Goal: Information Seeking & Learning: Check status

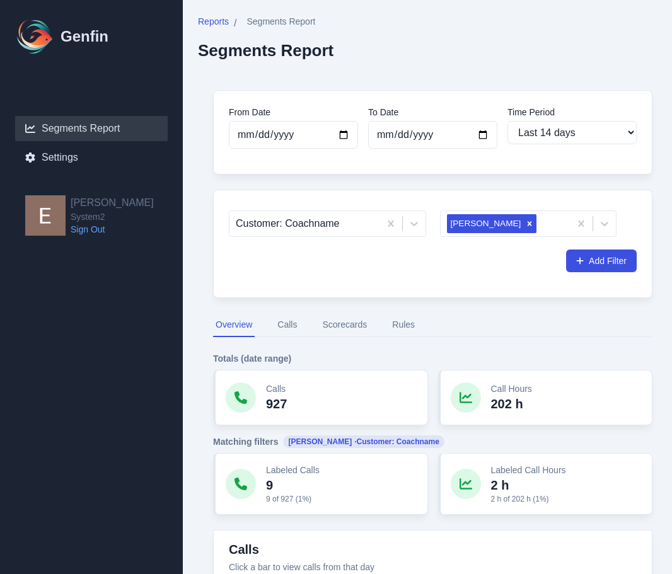
select select "14"
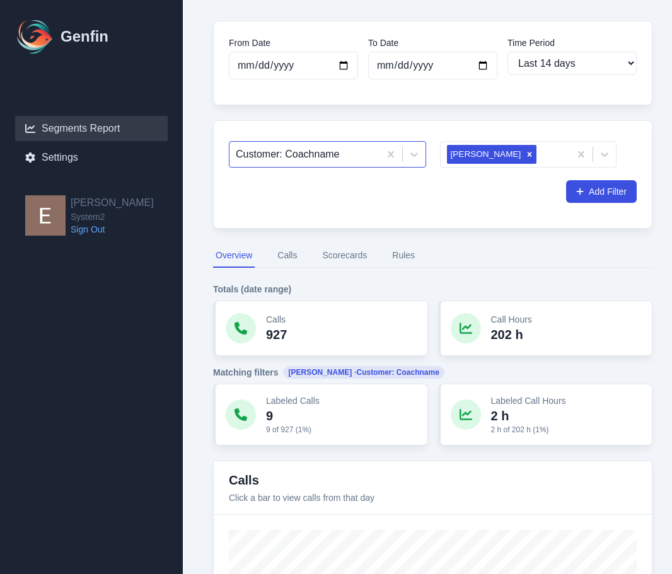
scroll to position [108, 0]
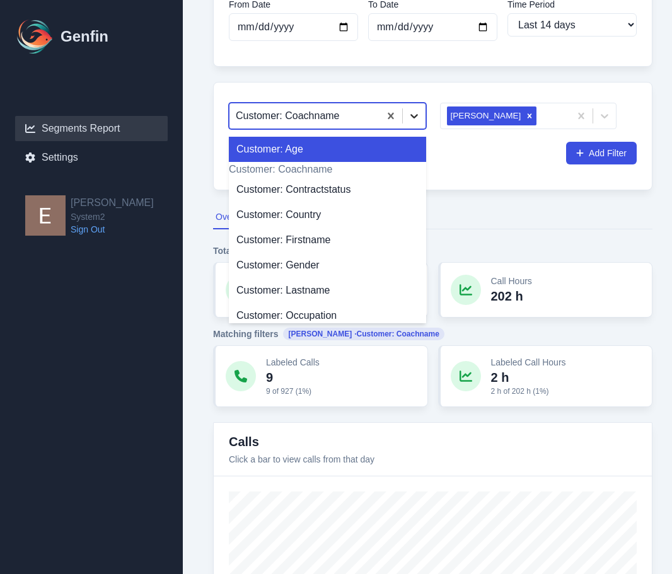
click at [416, 116] on icon at bounding box center [414, 116] width 8 height 4
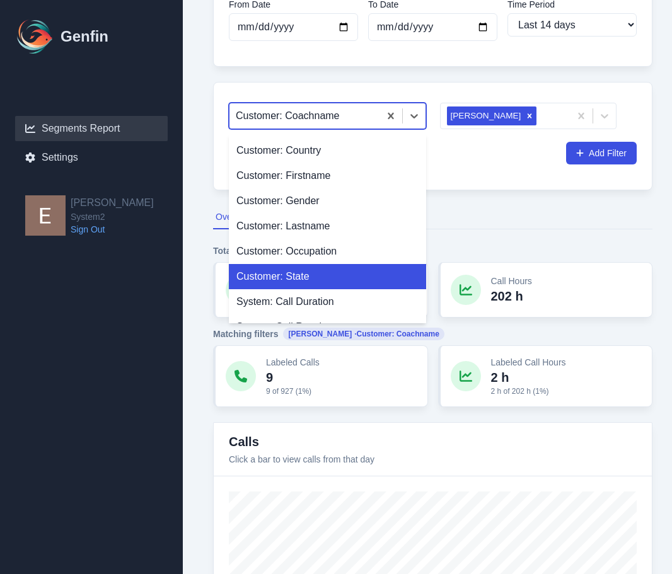
scroll to position [0, 0]
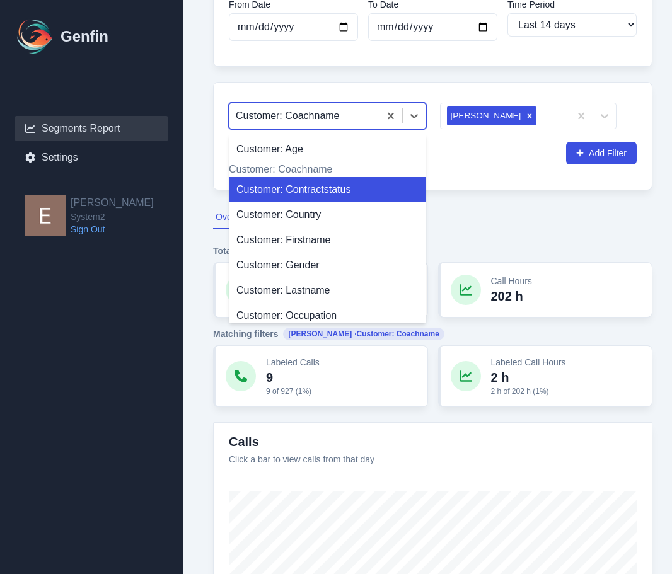
click at [452, 209] on nav "Overview Calls Scorecards Rules" at bounding box center [432, 217] width 439 height 24
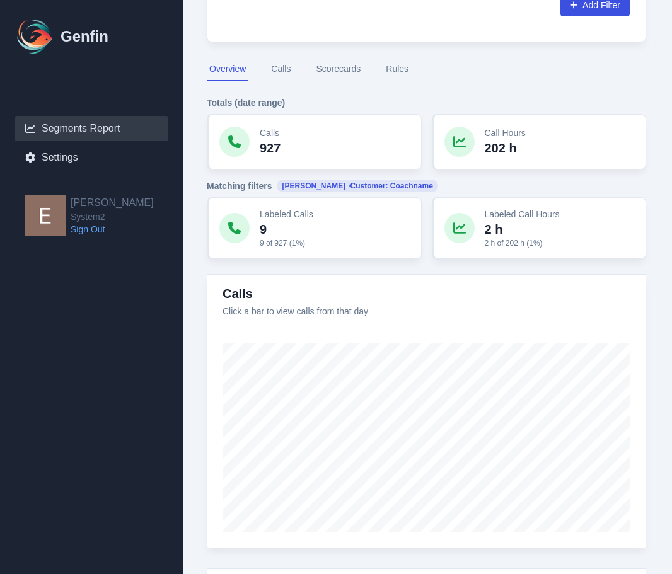
scroll to position [256, 6]
click at [291, 67] on button "Calls" at bounding box center [280, 69] width 25 height 24
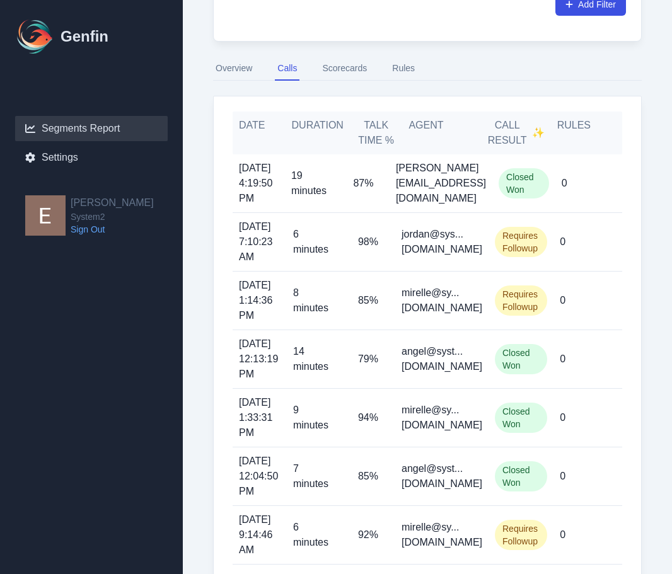
scroll to position [256, 0]
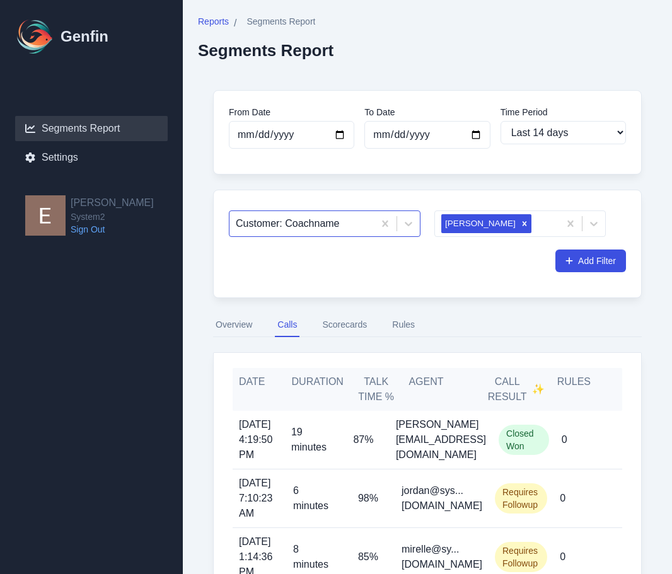
click at [286, 221] on div at bounding box center [302, 224] width 132 height 18
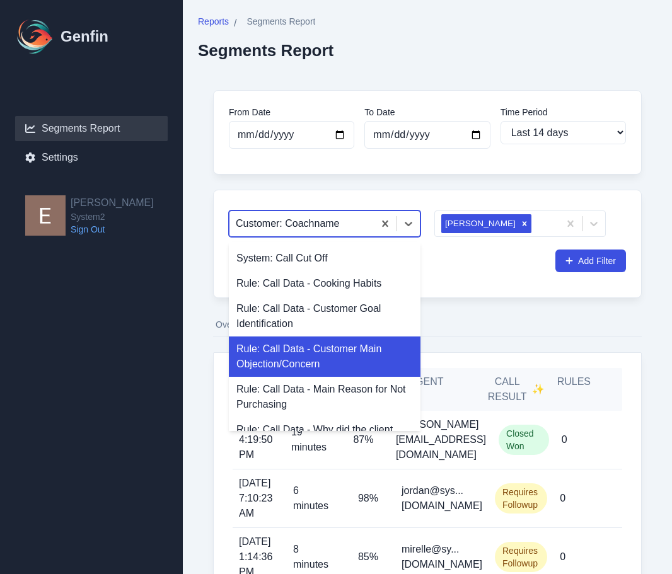
scroll to position [381, 0]
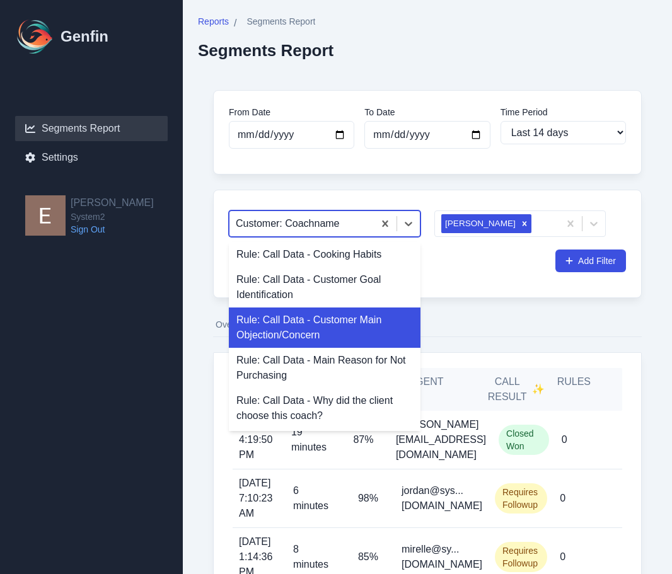
click at [292, 347] on div "Rule: Call Data - Customer Main Objection/Concern" at bounding box center [325, 327] width 192 height 40
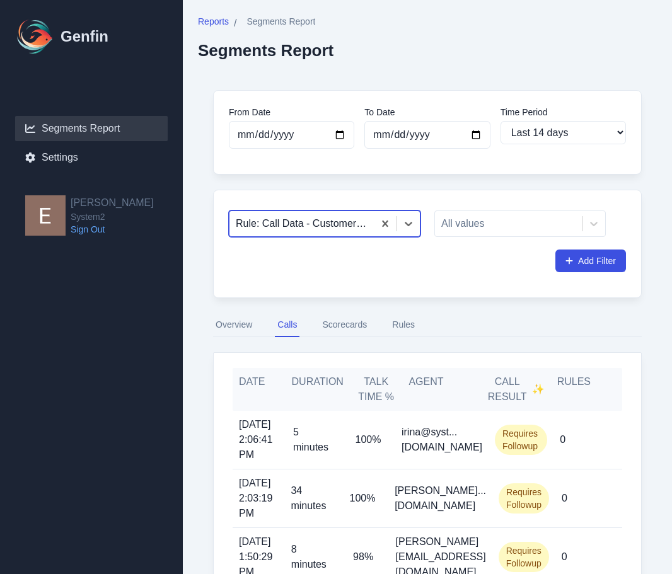
click at [335, 222] on div at bounding box center [302, 224] width 132 height 18
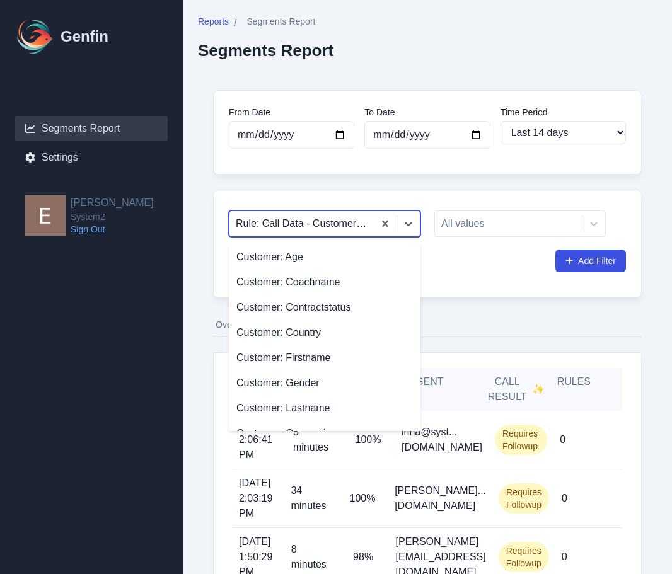
scroll to position [311, 0]
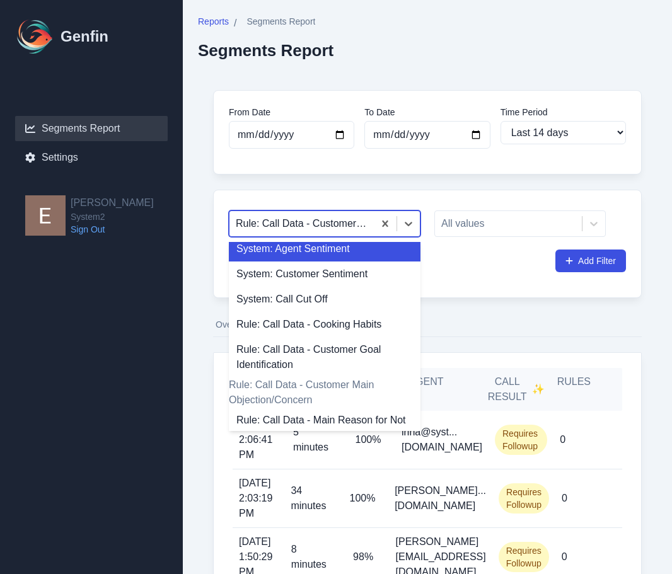
click at [467, 280] on div "option Rule: Call Data - Customer Main Objection/Concern, selected. 20 results …" at bounding box center [427, 244] width 428 height 108
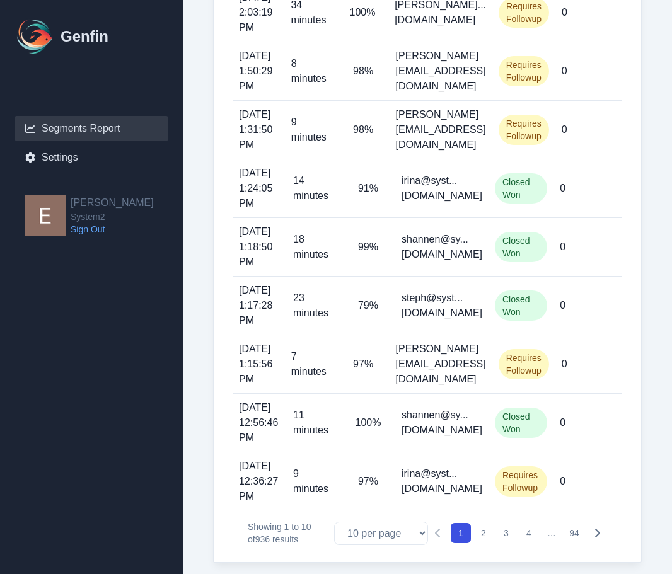
scroll to position [0, 0]
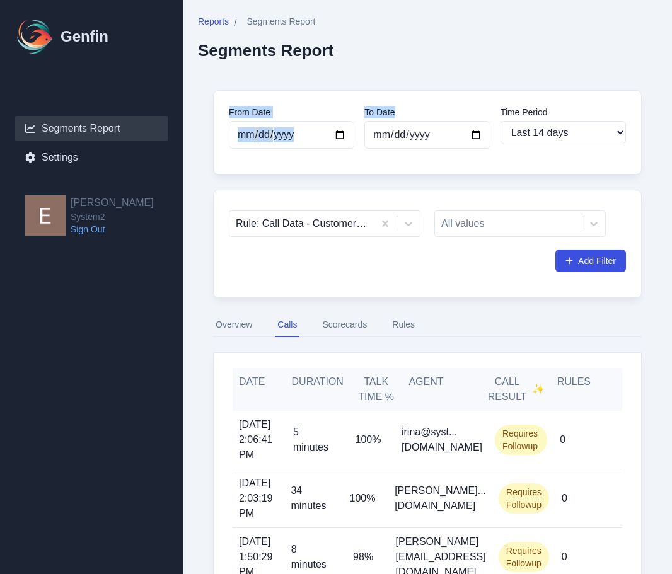
drag, startPoint x: 443, startPoint y: 112, endPoint x: 502, endPoint y: 45, distance: 89.3
click at [502, 45] on div "Reports / Segments Report Segments Report From Date [DATE] To Date [DATE] Time …" at bounding box center [427, 539] width 489 height 1079
click at [202, 69] on div "Reports / Segments Report Segments Report From Date [DATE] To Date [DATE] Time …" at bounding box center [427, 539] width 489 height 1079
click at [183, 275] on div "Reports / Segments Report Segments Report From Date [DATE] To Date [DATE] Time …" at bounding box center [427, 539] width 489 height 1079
